Goal: Transaction & Acquisition: Download file/media

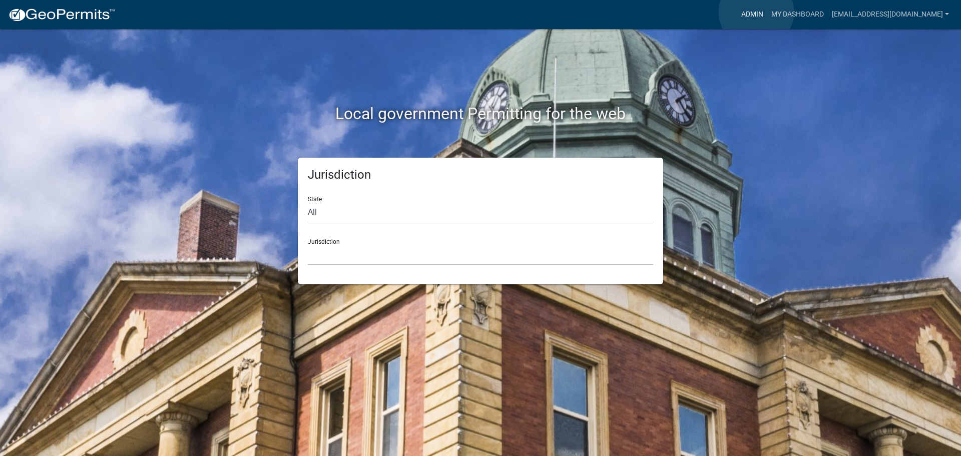
click at [756, 12] on link "Admin" at bounding box center [752, 14] width 30 height 19
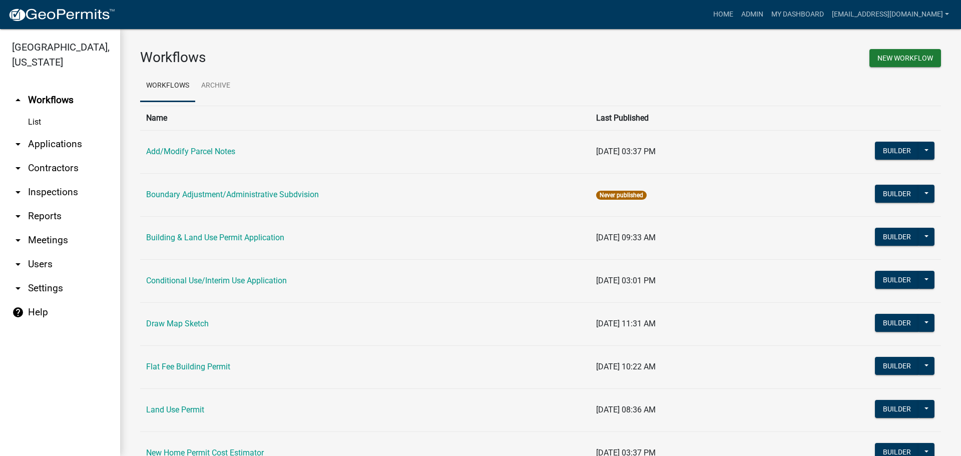
click at [46, 216] on link "arrow_drop_down Reports" at bounding box center [60, 216] width 120 height 24
select select "0: null"
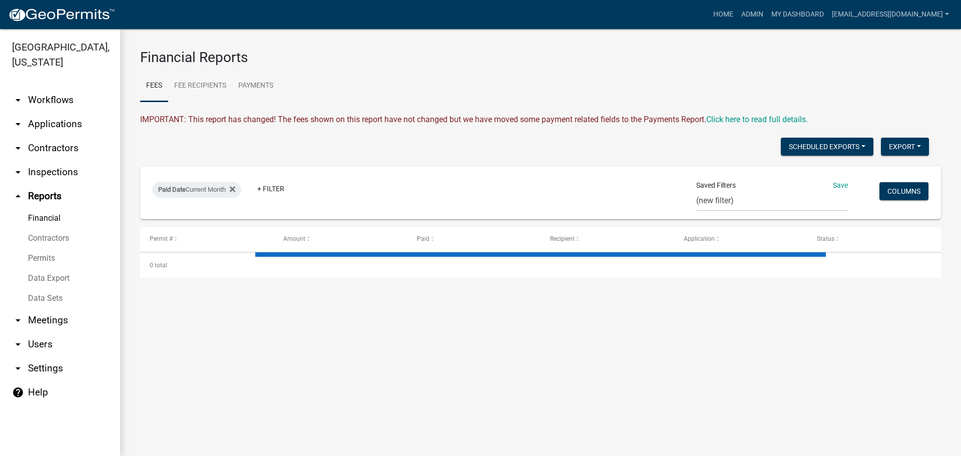
click at [40, 276] on link "Data Export" at bounding box center [60, 278] width 120 height 20
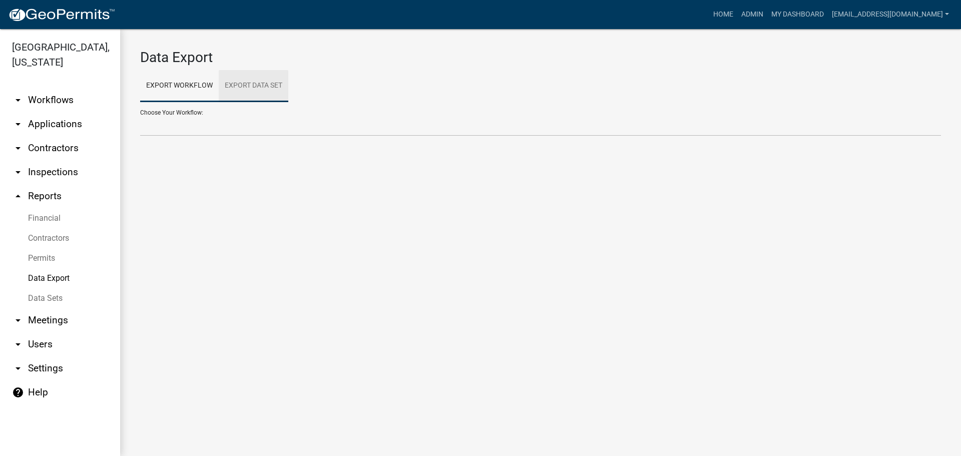
click at [236, 86] on link "Export Data Set" at bounding box center [254, 86] width 70 height 32
click at [207, 127] on select "All Building Permits All Contractors Ball in Court Building Permits - Final Ins…" at bounding box center [540, 126] width 801 height 21
click at [140, 116] on select "All Building Permits All Contractors Ball in Court Building Permits - Final Ins…" at bounding box center [540, 126] width 801 height 21
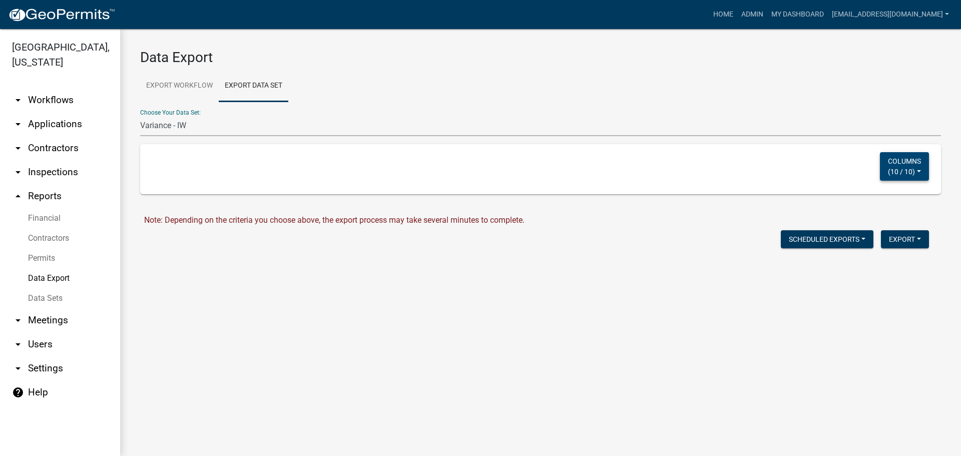
click at [916, 168] on button "Columns ( 10 / 10 )" at bounding box center [904, 166] width 49 height 29
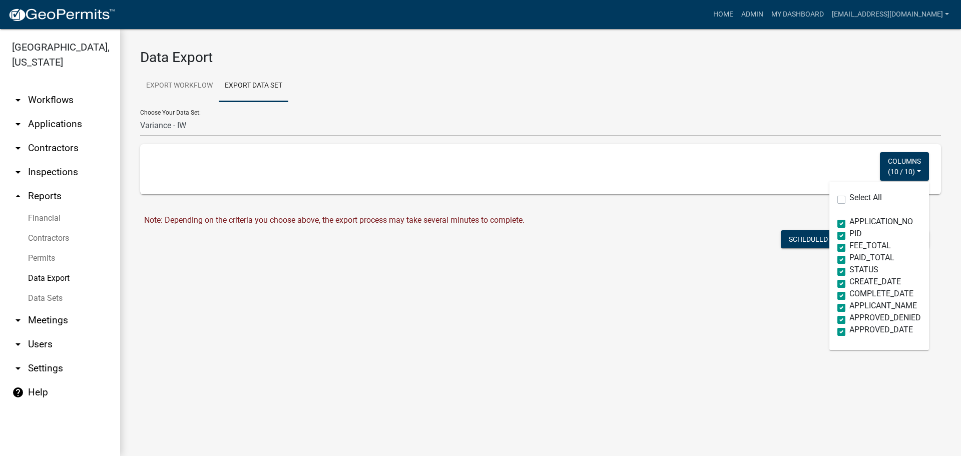
click at [686, 236] on div "Scheduled Exports + Create New Export Excel Format (.xlsx) CSV Format (.csv)" at bounding box center [538, 240] width 796 height 21
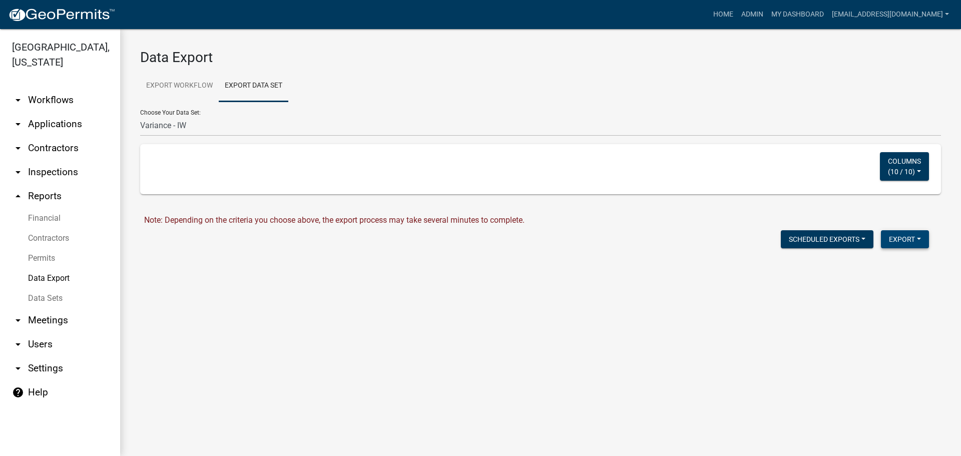
click at [905, 239] on button "Export" at bounding box center [905, 239] width 48 height 18
click at [876, 266] on button "Excel Format (.xlsx)" at bounding box center [882, 265] width 94 height 24
click at [220, 260] on link "Download Variance - IW.xlsx" at bounding box center [194, 261] width 100 height 10
click at [185, 129] on select "All Building Permits All Contractors Ball in Court Building Permits - Final Ins…" at bounding box center [540, 126] width 801 height 21
select select "8: 227f9088-23c0-498b-968f-78d223705368"
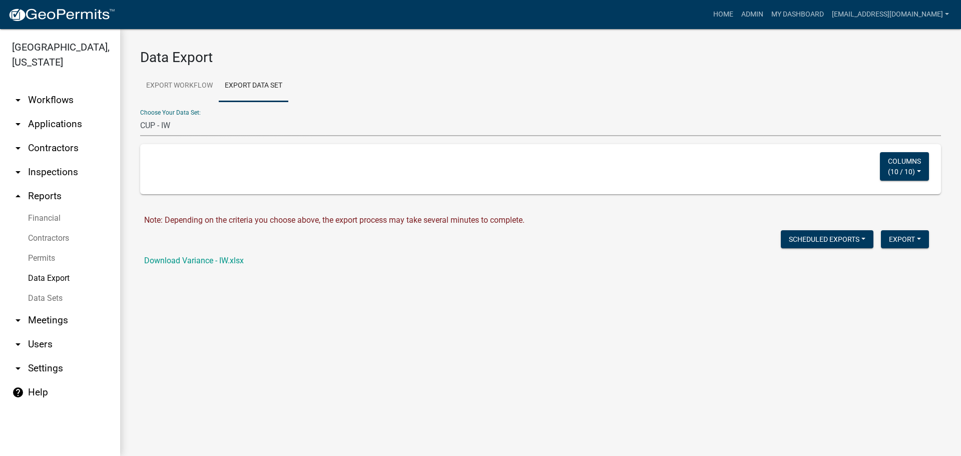
click at [140, 116] on select "All Building Permits All Contractors Ball in Court Building Permits - Final Ins…" at bounding box center [540, 126] width 801 height 21
click at [900, 241] on button "Export" at bounding box center [905, 239] width 48 height 18
click at [874, 264] on button "Excel Format (.xlsx)" at bounding box center [882, 265] width 94 height 24
click at [203, 260] on link "Download CUP - IW.xlsx" at bounding box center [186, 261] width 84 height 10
